Goal: Task Accomplishment & Management: Use online tool/utility

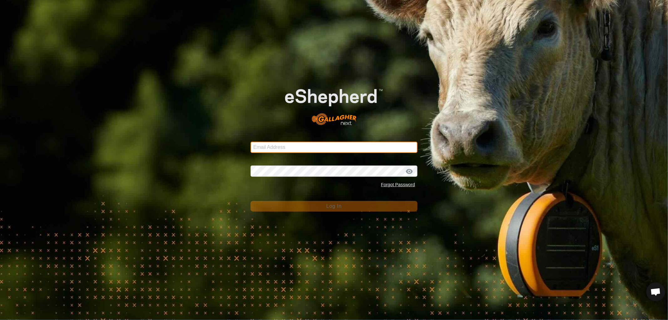
drag, startPoint x: 301, startPoint y: 151, endPoint x: 296, endPoint y: 152, distance: 4.9
click at [301, 151] on input "Email Address" at bounding box center [333, 146] width 167 height 11
type input "[EMAIL_ADDRESS][DOMAIN_NAME]"
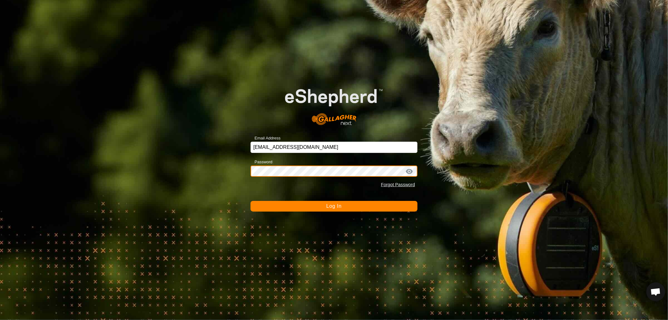
click at [250, 201] on button "Log In" at bounding box center [333, 206] width 167 height 11
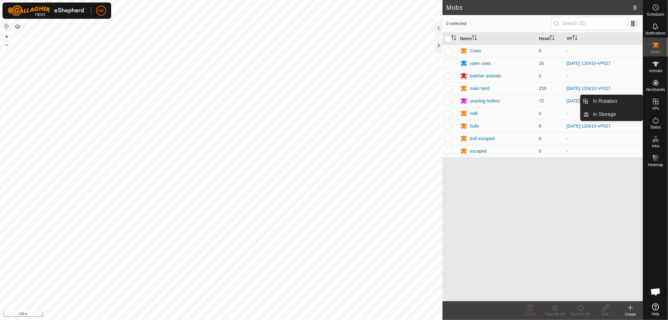
click at [656, 104] on icon at bounding box center [656, 102] width 6 height 6
click at [611, 101] on link "In Rotation" at bounding box center [616, 101] width 54 height 13
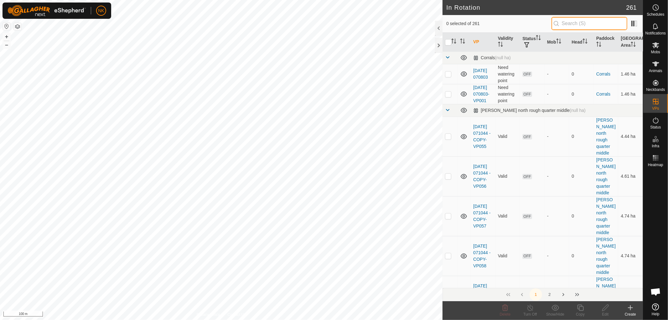
click at [562, 27] on input "text" at bounding box center [589, 23] width 76 height 13
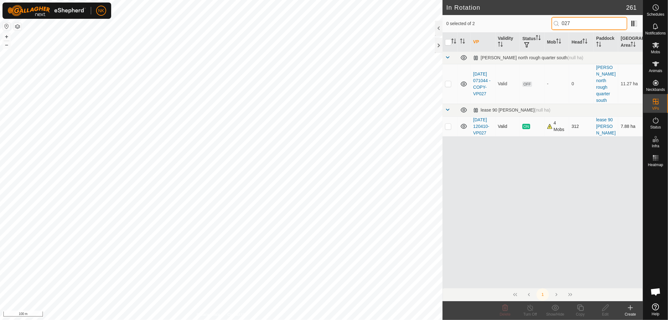
type input "027"
click at [448, 124] on p-checkbox at bounding box center [448, 126] width 6 height 5
checkbox input "true"
click at [582, 307] on icon at bounding box center [580, 308] width 8 height 8
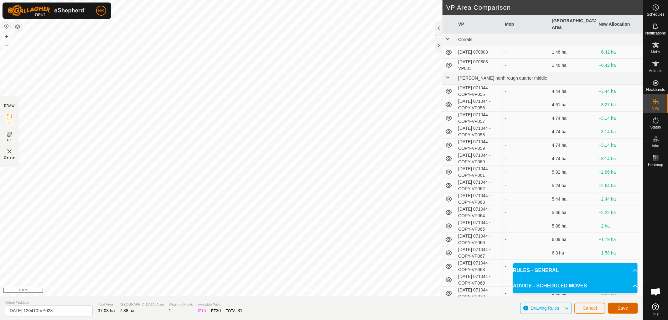
click at [626, 309] on span "Save" at bounding box center [622, 307] width 11 height 5
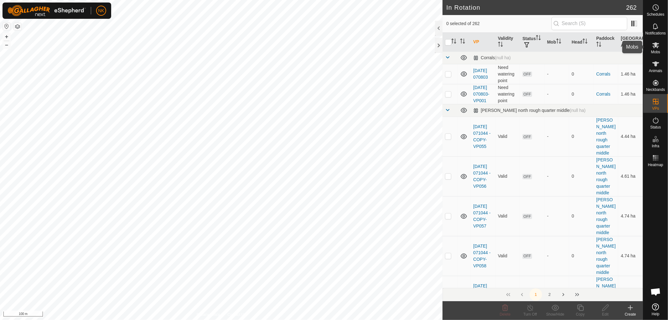
click at [654, 48] on icon at bounding box center [656, 45] width 8 height 8
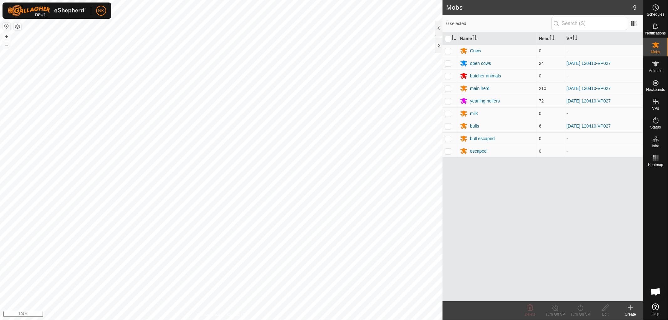
click at [449, 64] on p-checkbox at bounding box center [448, 63] width 6 height 5
checkbox input "true"
drag, startPoint x: 448, startPoint y: 90, endPoint x: 448, endPoint y: 96, distance: 6.6
click at [448, 90] on p-checkbox at bounding box center [448, 88] width 6 height 5
checkbox input "true"
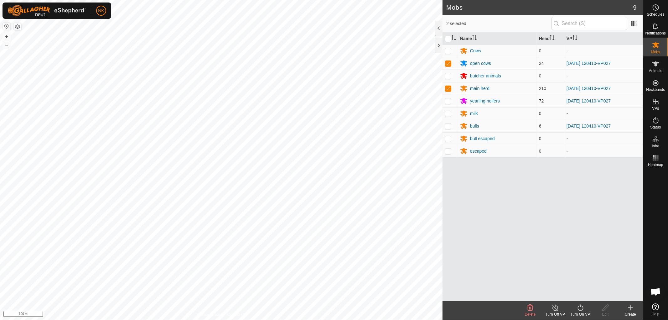
click at [446, 100] on p-checkbox at bounding box center [448, 100] width 6 height 5
checkbox input "true"
click at [446, 125] on p-checkbox at bounding box center [448, 125] width 6 height 5
checkbox input "true"
click at [576, 304] on icon at bounding box center [580, 308] width 8 height 8
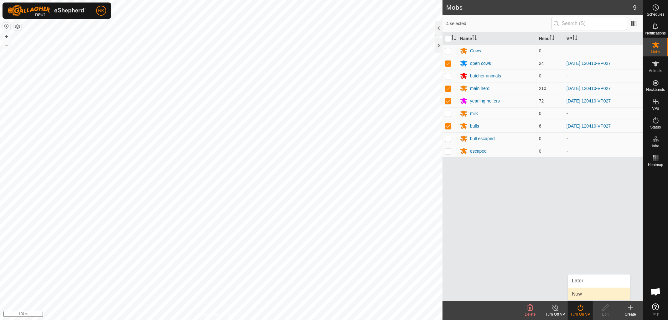
click at [572, 288] on link "Now" at bounding box center [599, 293] width 62 height 13
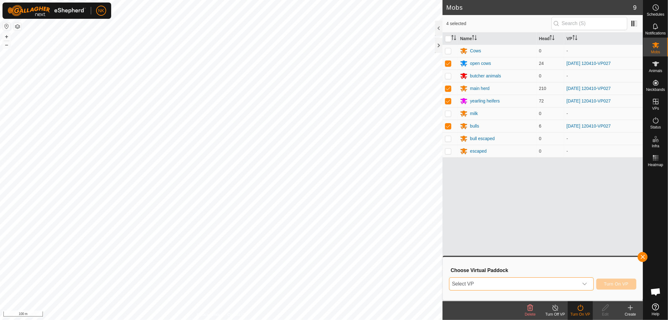
click at [546, 280] on span "Select VP" at bounding box center [513, 283] width 129 height 13
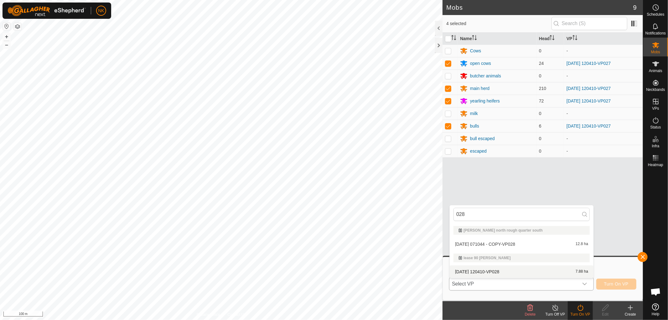
type input "028"
click at [498, 270] on li "[DATE] 120410-VP028 7.88 ha" at bounding box center [521, 271] width 144 height 13
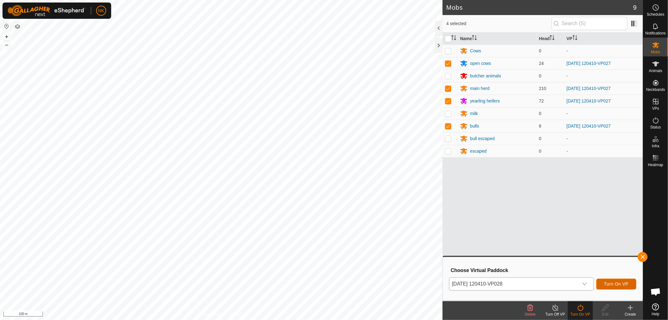
click at [620, 279] on button "Turn On VP" at bounding box center [616, 283] width 40 height 11
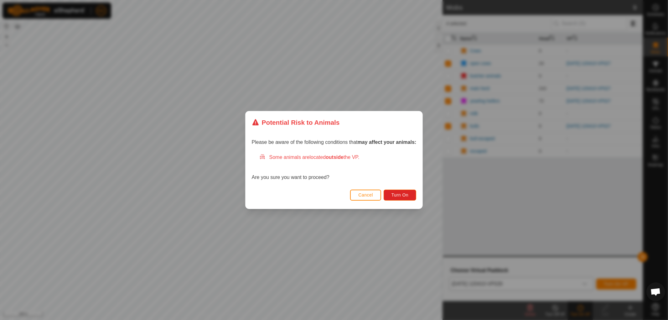
click at [385, 186] on div "Please be aware of the following conditions that may affect your animals: Some …" at bounding box center [333, 160] width 177 height 54
click at [397, 190] on button "Turn On" at bounding box center [399, 194] width 33 height 11
